Goal: Complete application form

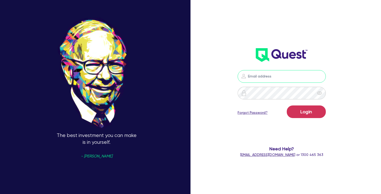
type input "[PERSON_NAME][EMAIL_ADDRESS][DOMAIN_NAME]"
click at [307, 112] on button "Login" at bounding box center [306, 111] width 39 height 13
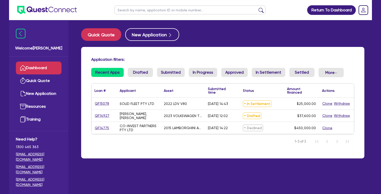
click at [100, 106] on link "QF15078" at bounding box center [102, 104] width 15 height 6
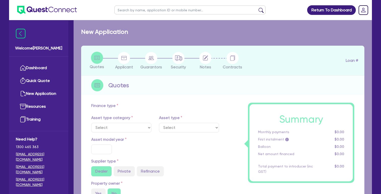
select select "CARS_AND_LIGHT_TRUCKS"
type input "2022"
radio input "false"
radio input "true"
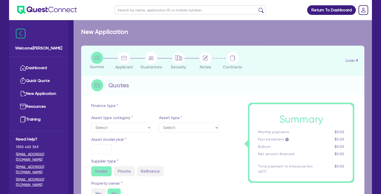
type input "25,000"
radio input "true"
type input "17"
type input "500"
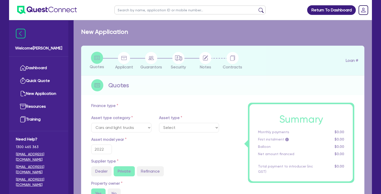
select select "VANS_AND_UTES"
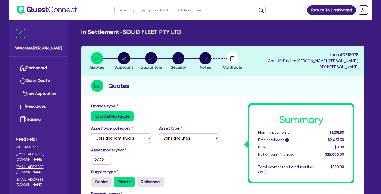
click at [228, 57] on circle "button" at bounding box center [233, 58] width 12 height 12
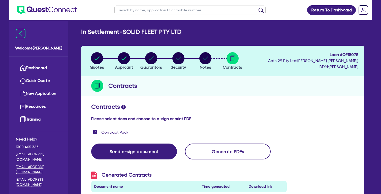
checkbox input "true"
click at [204, 61] on circle "button" at bounding box center [206, 58] width 12 height 12
select select "Quest Finance - Platform Funding"
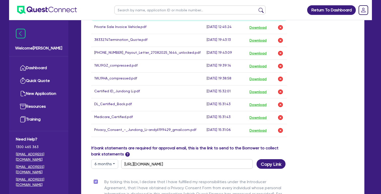
scroll to position [280, 0]
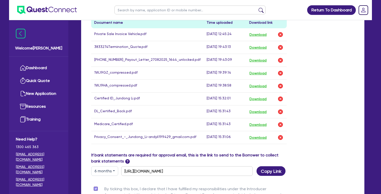
click at [260, 36] on button "Download" at bounding box center [259, 34] width 18 height 7
